Goal: Transaction & Acquisition: Download file/media

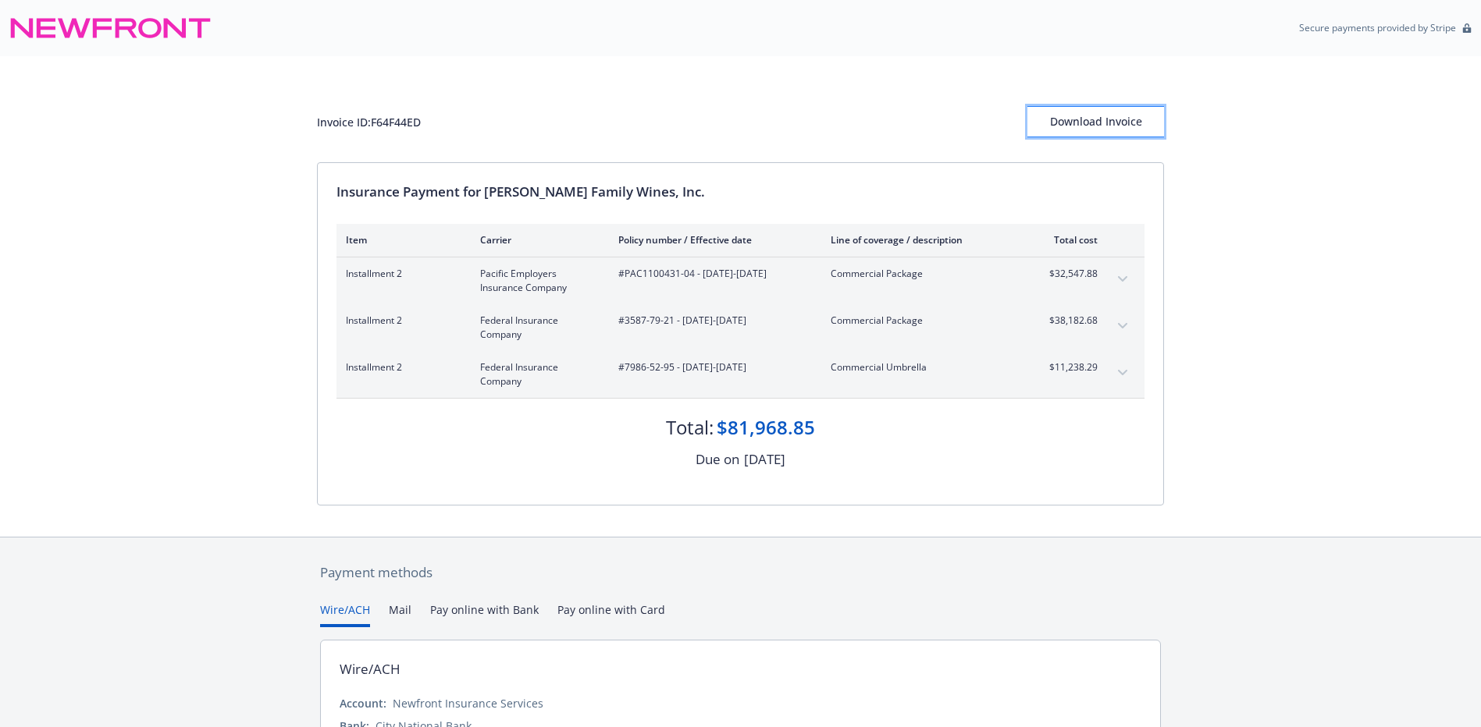
click at [1067, 126] on div "Download Invoice" at bounding box center [1095, 122] width 137 height 30
click at [1110, 117] on div "Download Invoice" at bounding box center [1095, 122] width 137 height 30
